Goal: Navigation & Orientation: Find specific page/section

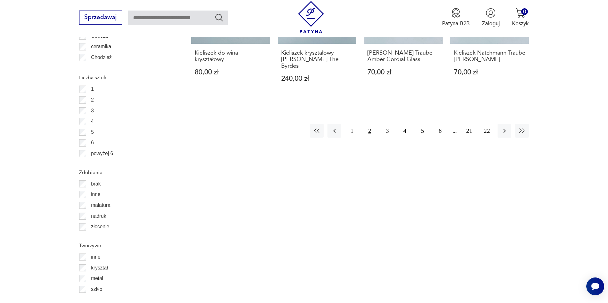
scroll to position [692, 0]
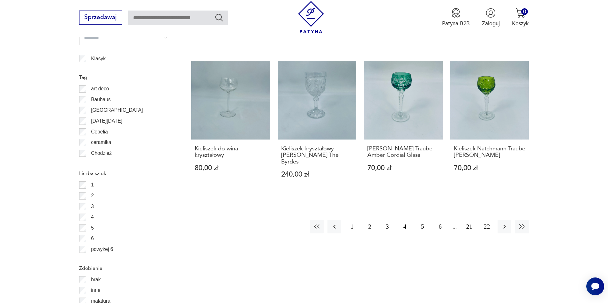
click at [386, 227] on button "3" at bounding box center [388, 227] width 14 height 14
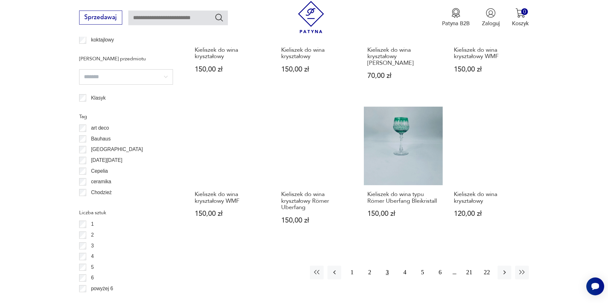
scroll to position [692, 0]
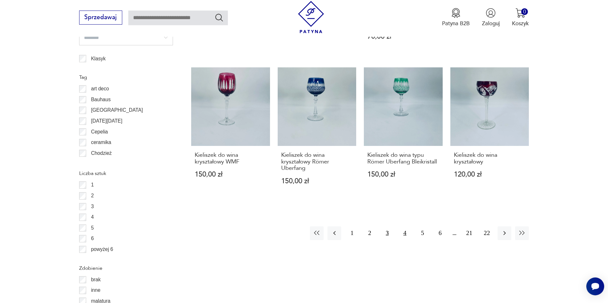
click at [405, 234] on button "4" at bounding box center [405, 233] width 14 height 14
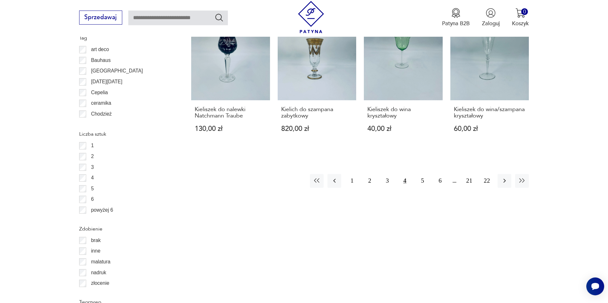
scroll to position [819, 0]
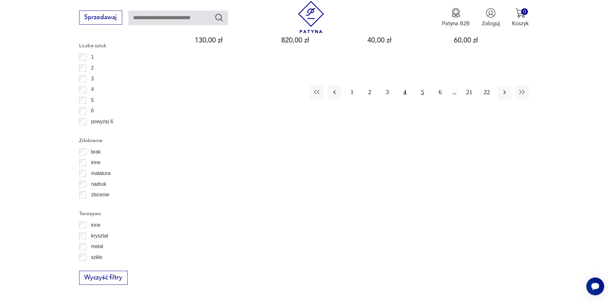
click at [422, 88] on button "5" at bounding box center [423, 93] width 14 height 14
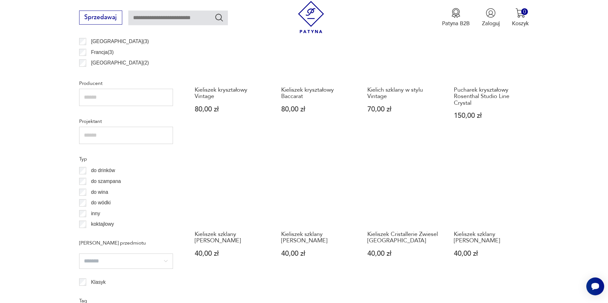
scroll to position [628, 0]
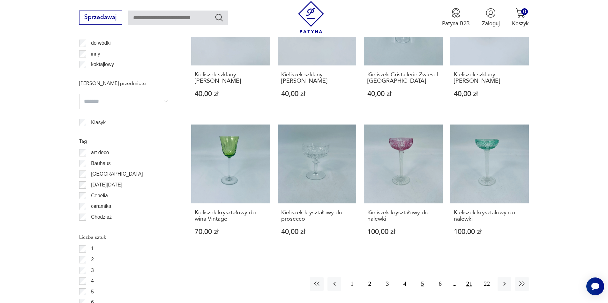
click at [469, 283] on button "21" at bounding box center [470, 284] width 14 height 14
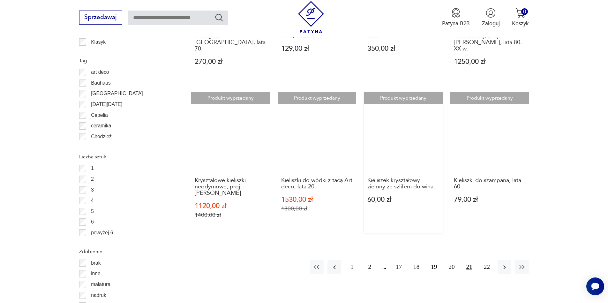
scroll to position [756, 0]
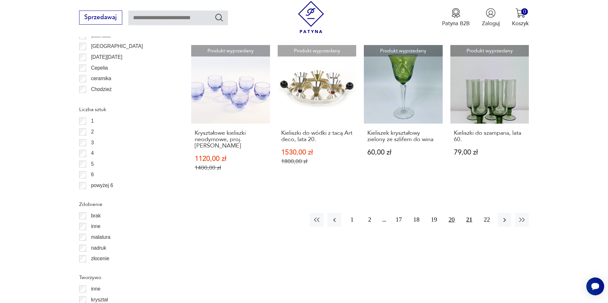
click at [455, 213] on button "20" at bounding box center [452, 220] width 14 height 14
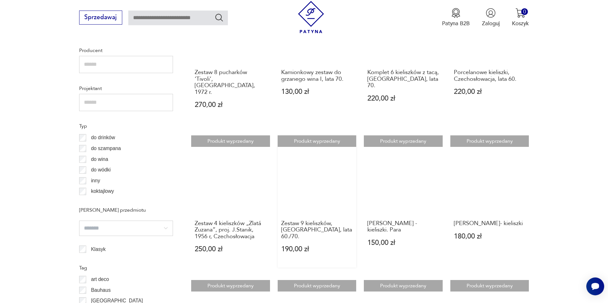
scroll to position [436, 0]
